Goal: Understand process/instructions

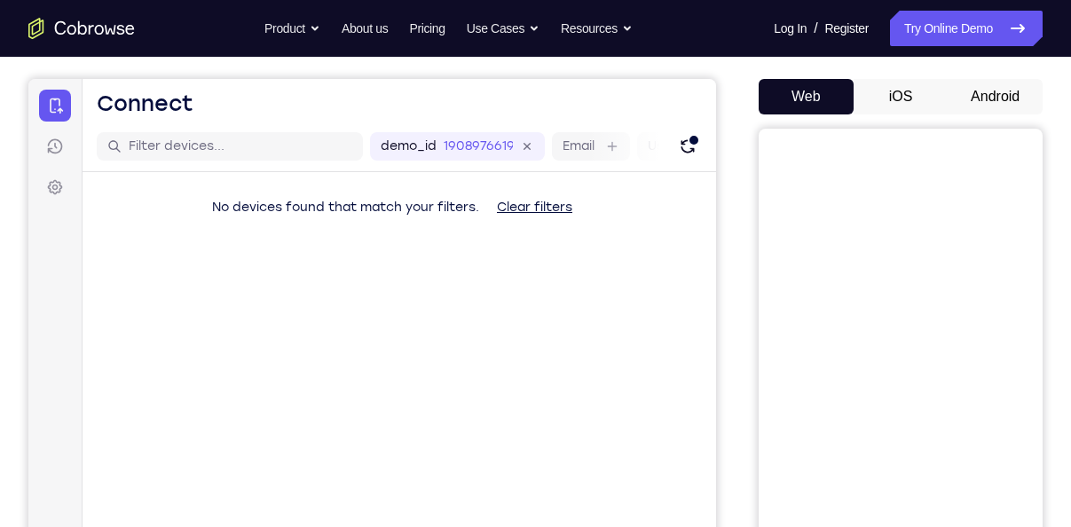
scroll to position [153, 0]
click at [988, 97] on button "Android" at bounding box center [995, 96] width 95 height 36
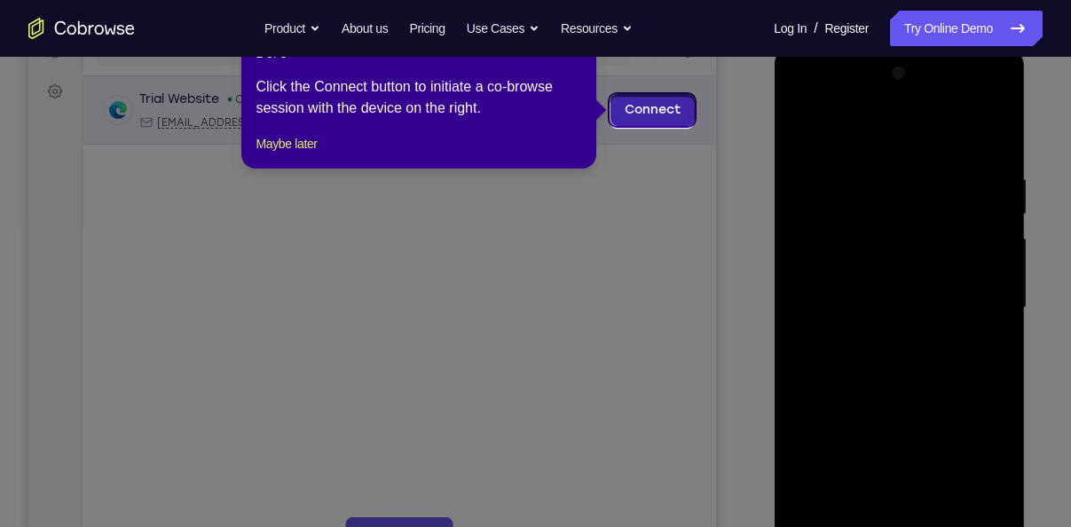
scroll to position [201, 0]
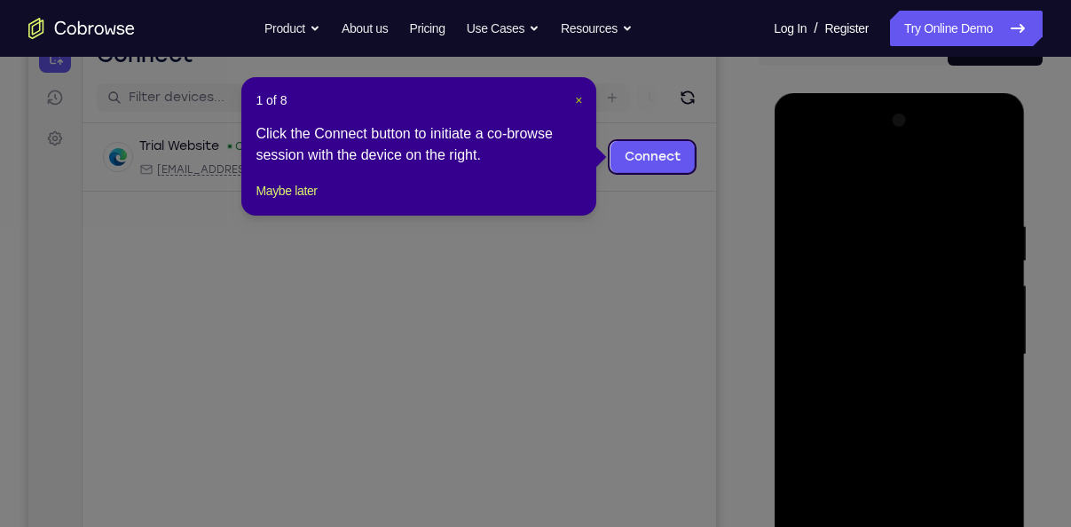
click at [578, 103] on span "×" at bounding box center [578, 100] width 7 height 14
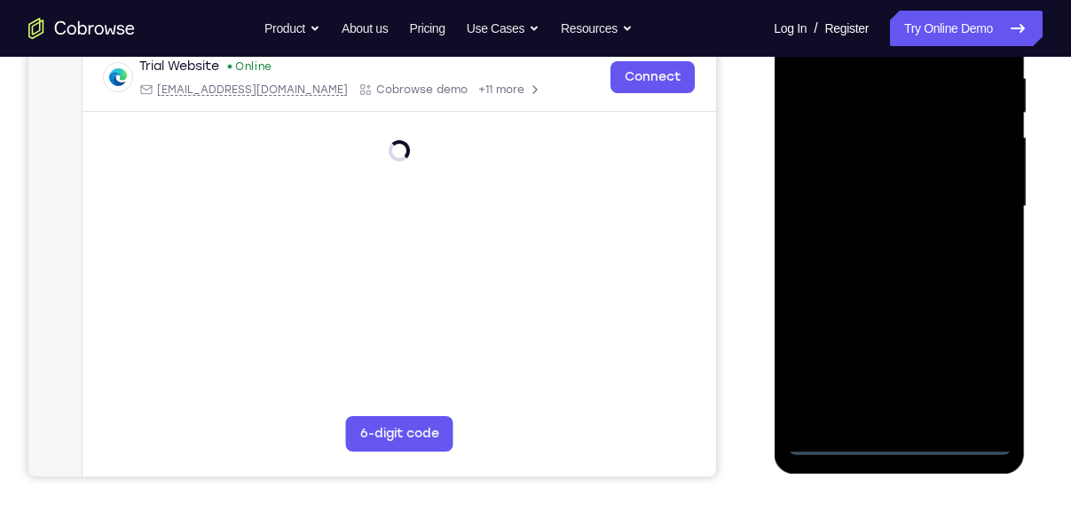
scroll to position [351, 0]
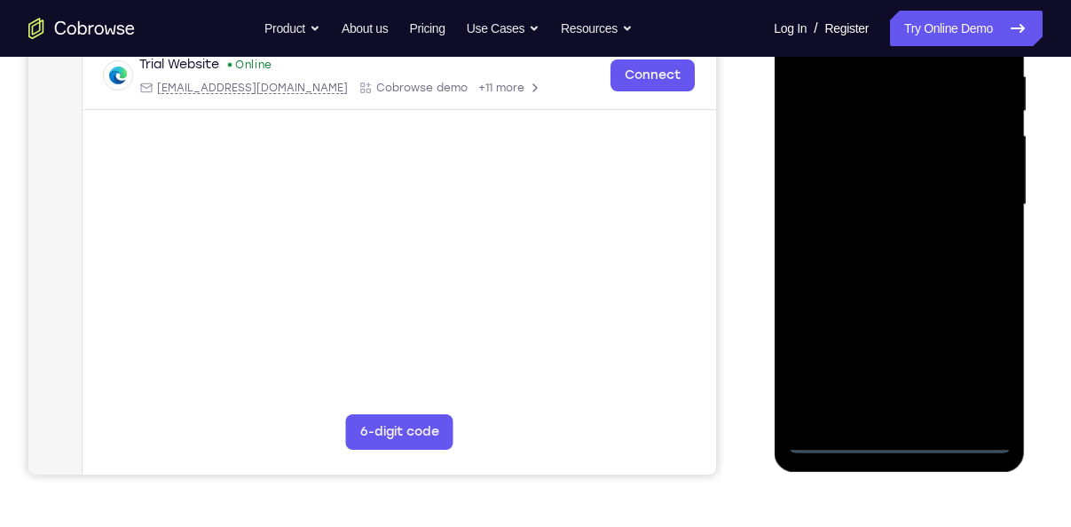
click at [901, 434] on div at bounding box center [899, 205] width 224 height 497
click at [899, 441] on div at bounding box center [899, 205] width 224 height 497
click at [976, 354] on div at bounding box center [899, 205] width 224 height 497
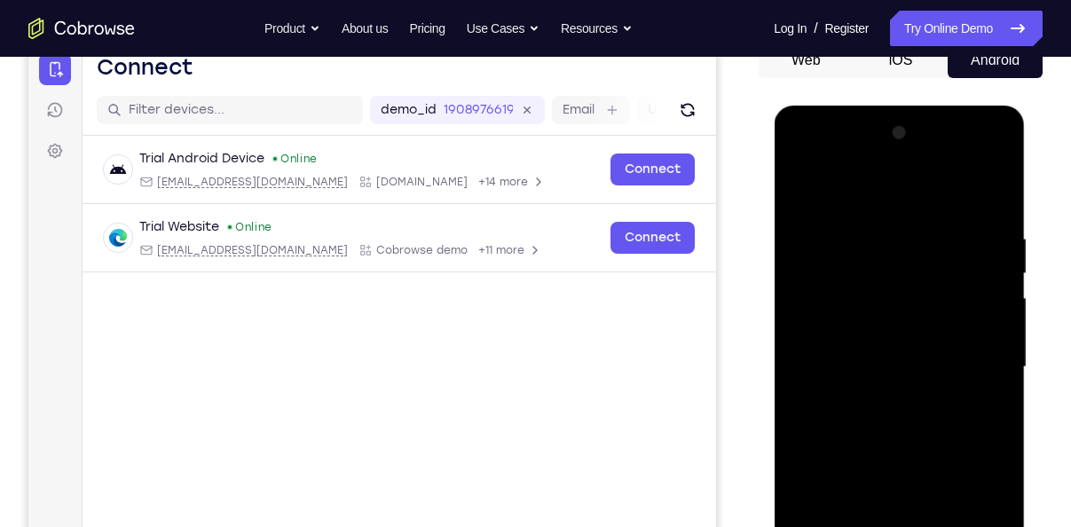
scroll to position [187, 0]
click at [857, 189] on div at bounding box center [899, 368] width 224 height 497
click at [969, 353] on div at bounding box center [899, 368] width 224 height 497
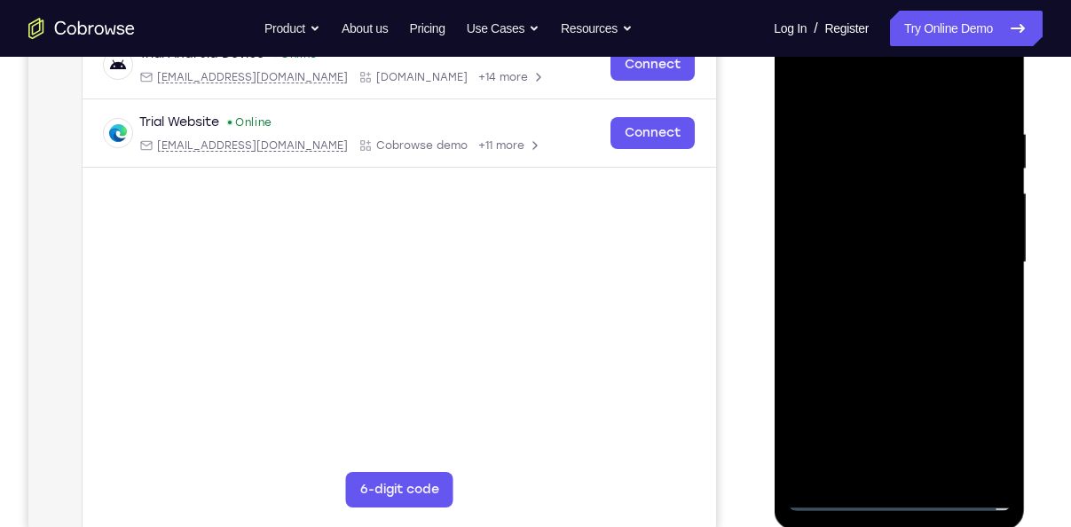
scroll to position [294, 0]
click at [879, 291] on div at bounding box center [899, 261] width 224 height 497
click at [876, 344] on div at bounding box center [899, 261] width 224 height 497
click at [843, 171] on div at bounding box center [899, 261] width 224 height 497
click at [837, 216] on div at bounding box center [899, 261] width 224 height 497
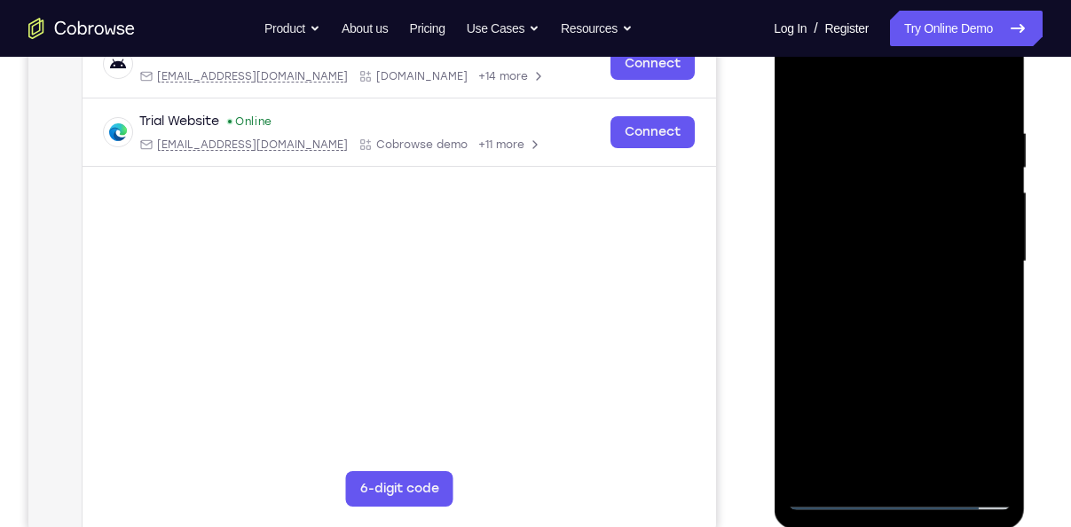
click at [839, 304] on div at bounding box center [899, 261] width 224 height 497
click at [940, 228] on div at bounding box center [899, 261] width 224 height 497
click at [863, 470] on div at bounding box center [899, 261] width 224 height 497
click at [871, 431] on div at bounding box center [899, 261] width 224 height 497
click at [812, 366] on div at bounding box center [899, 261] width 224 height 497
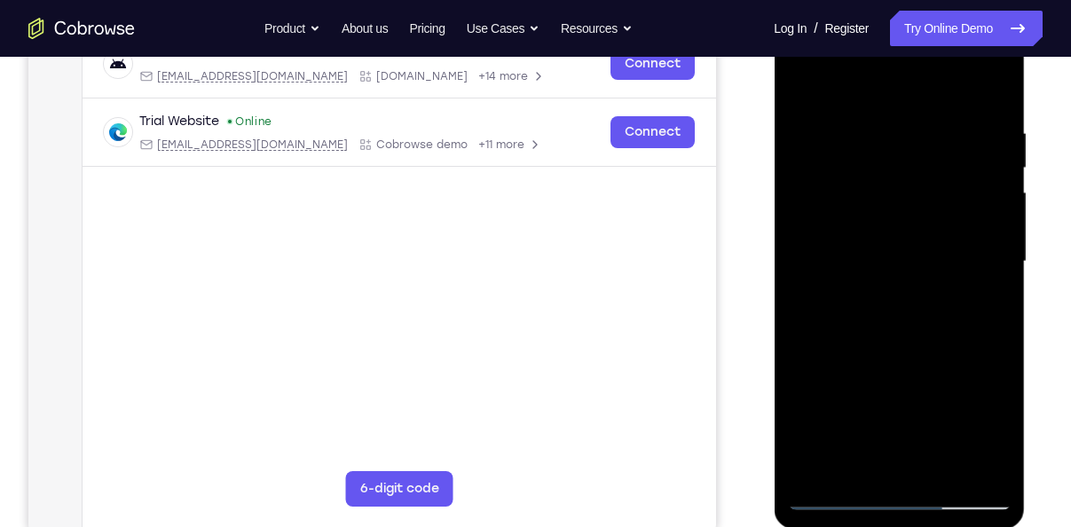
click at [812, 397] on div at bounding box center [899, 261] width 224 height 497
click at [812, 427] on div at bounding box center [899, 261] width 224 height 497
click at [812, 361] on div at bounding box center [899, 261] width 224 height 497
click at [832, 173] on div at bounding box center [899, 261] width 224 height 497
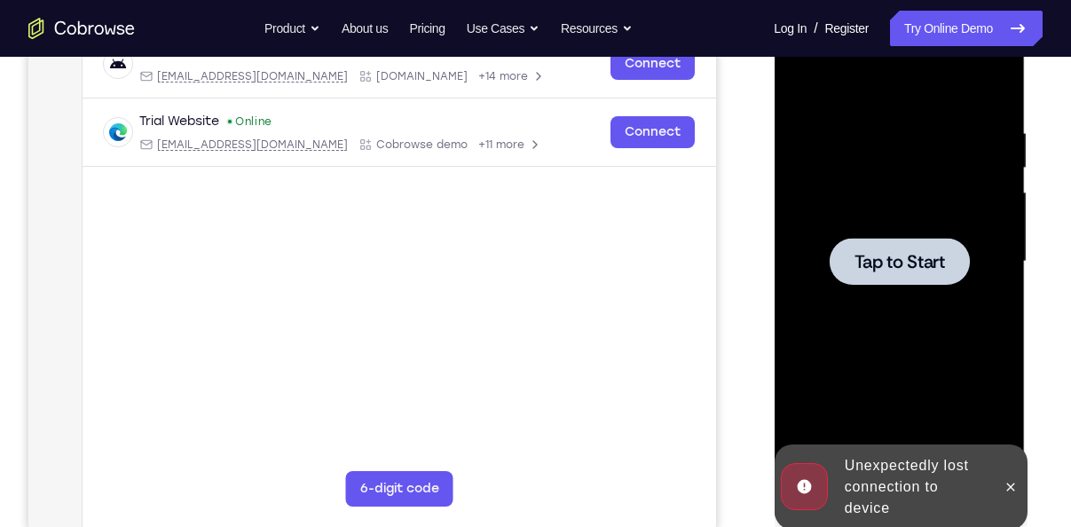
scroll to position [257, 0]
